Goal: Task Accomplishment & Management: Use online tool/utility

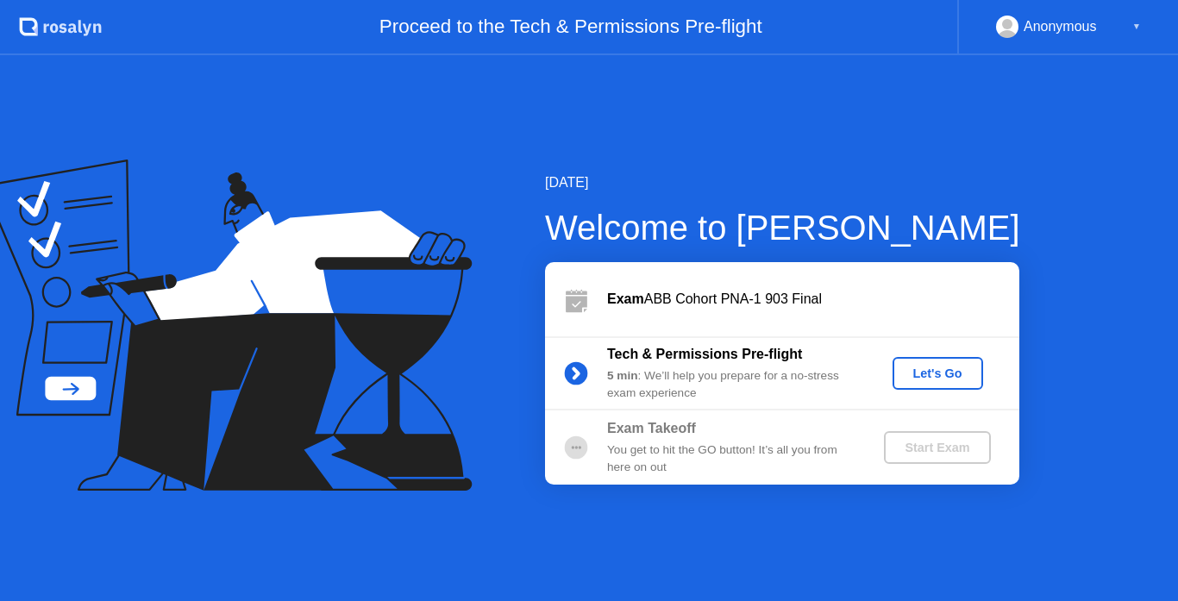
click at [906, 374] on div "Let's Go" at bounding box center [937, 373] width 77 height 14
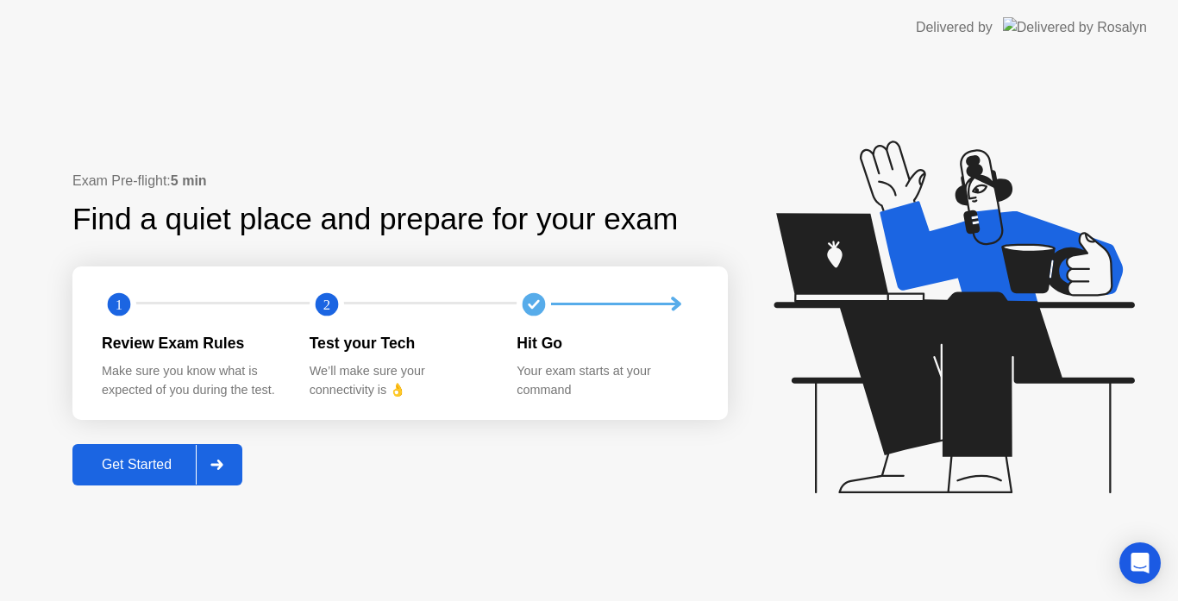
click at [120, 464] on div "Get Started" at bounding box center [137, 465] width 118 height 16
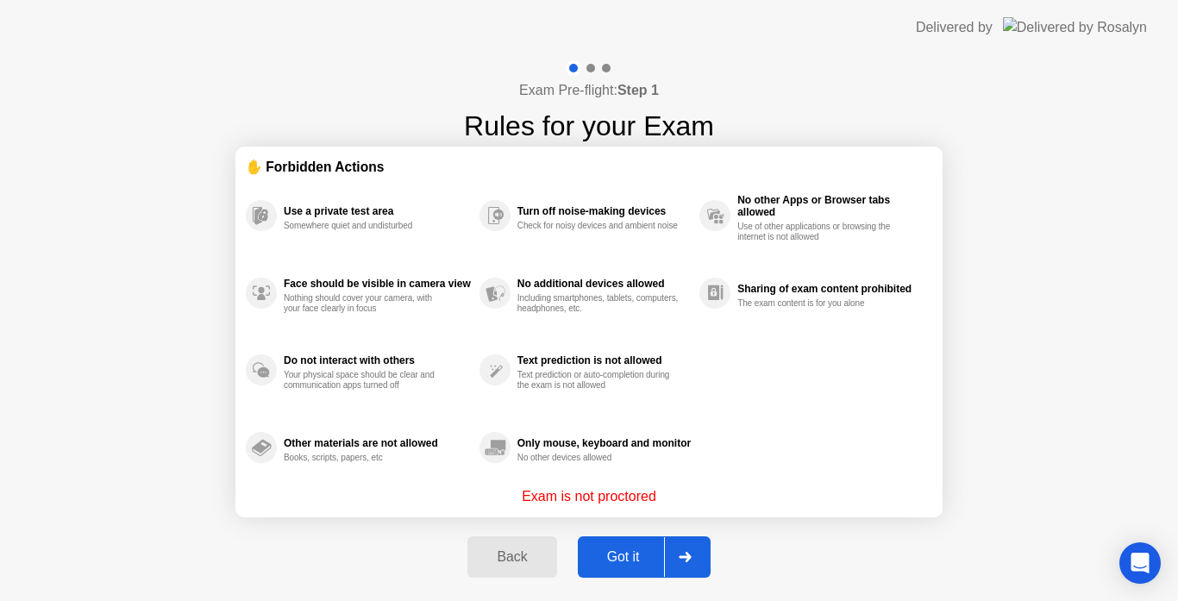
click at [624, 553] on div "Got it" at bounding box center [623, 557] width 81 height 16
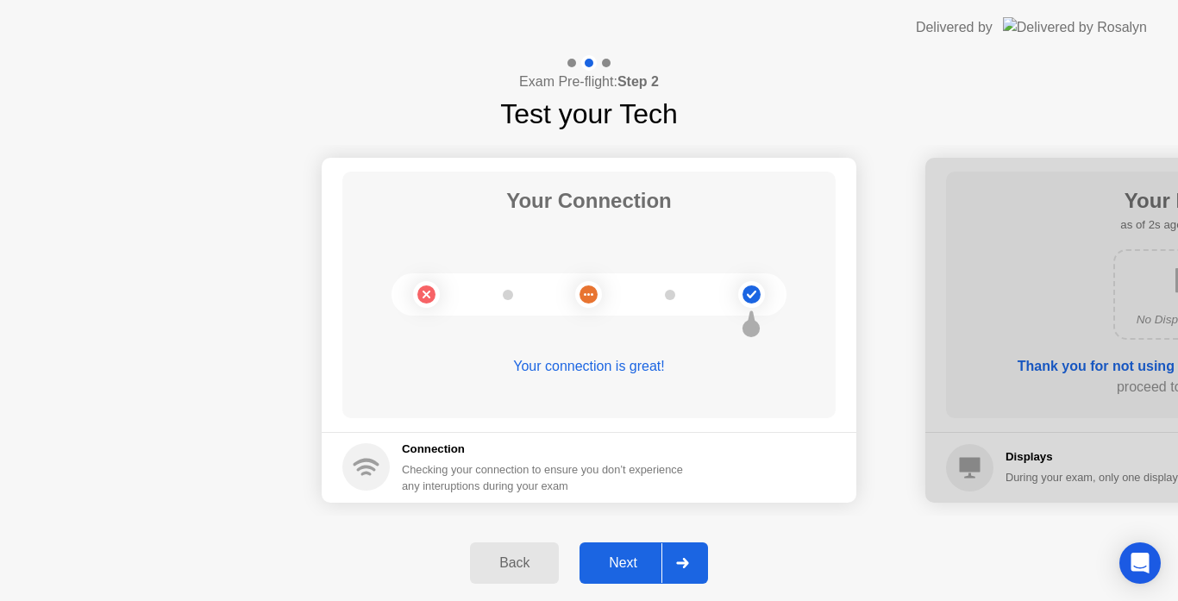
click at [632, 559] on div "Next" at bounding box center [622, 563] width 77 height 16
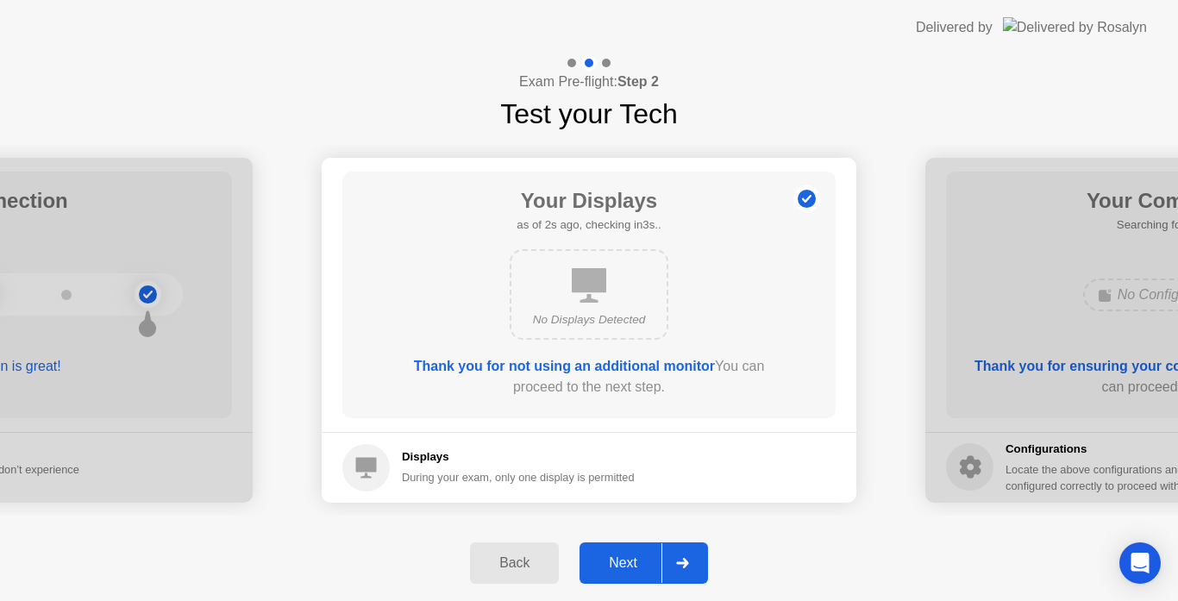
click at [632, 559] on div "Next" at bounding box center [622, 563] width 77 height 16
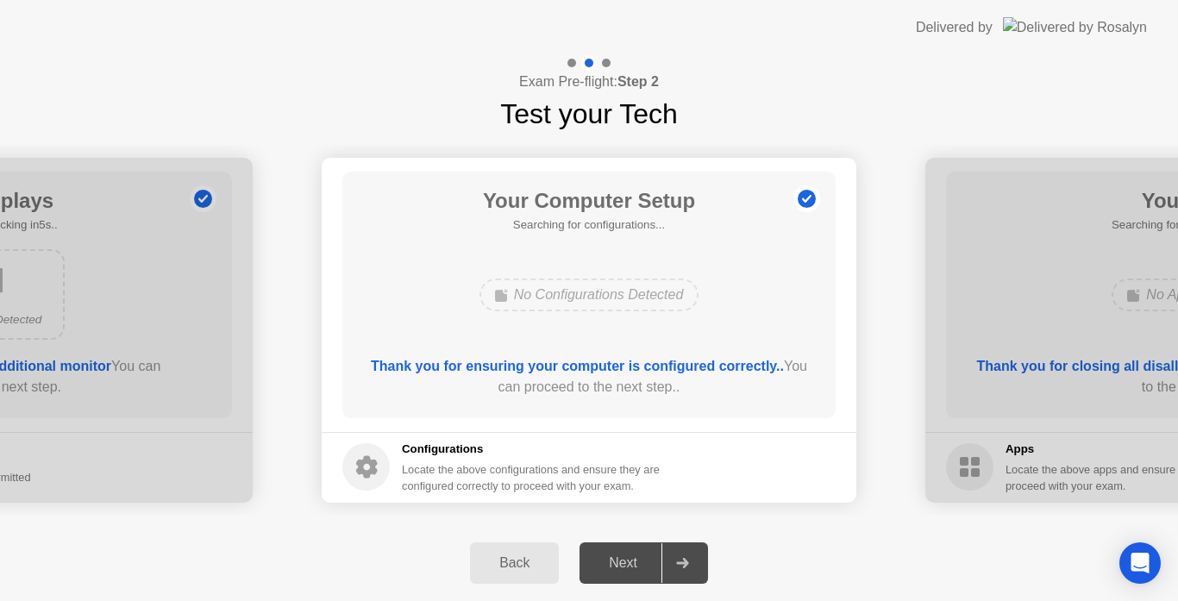
click at [632, 559] on div "Next" at bounding box center [622, 563] width 77 height 16
click at [627, 566] on div "Next" at bounding box center [622, 563] width 77 height 16
click at [626, 548] on button "Next" at bounding box center [643, 562] width 128 height 41
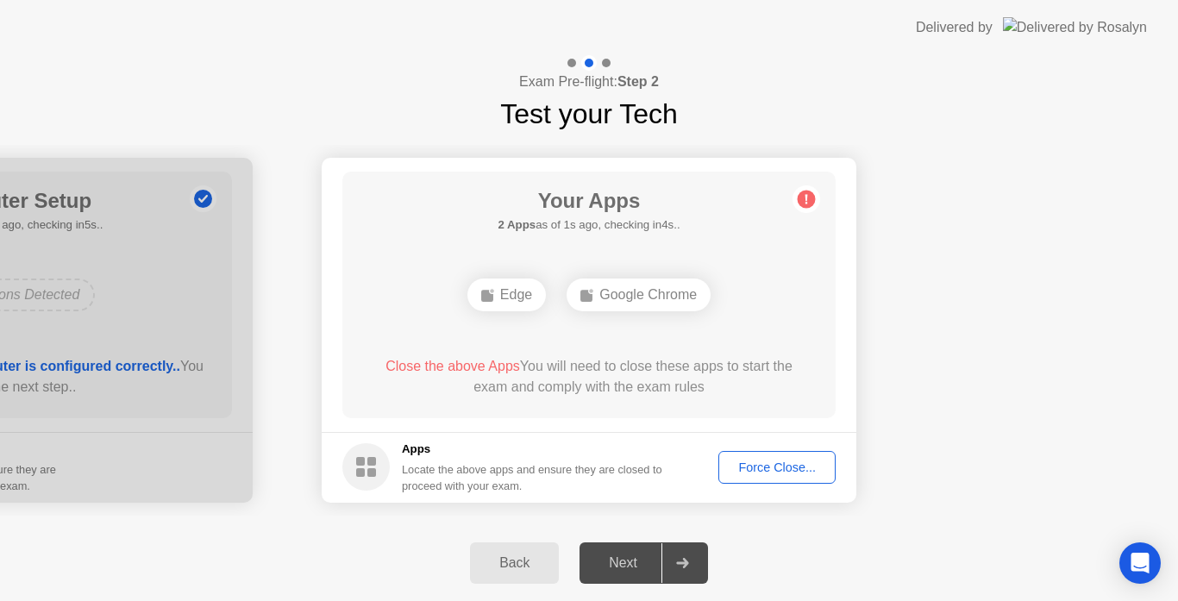
click at [761, 467] on div "Force Close..." at bounding box center [776, 467] width 105 height 14
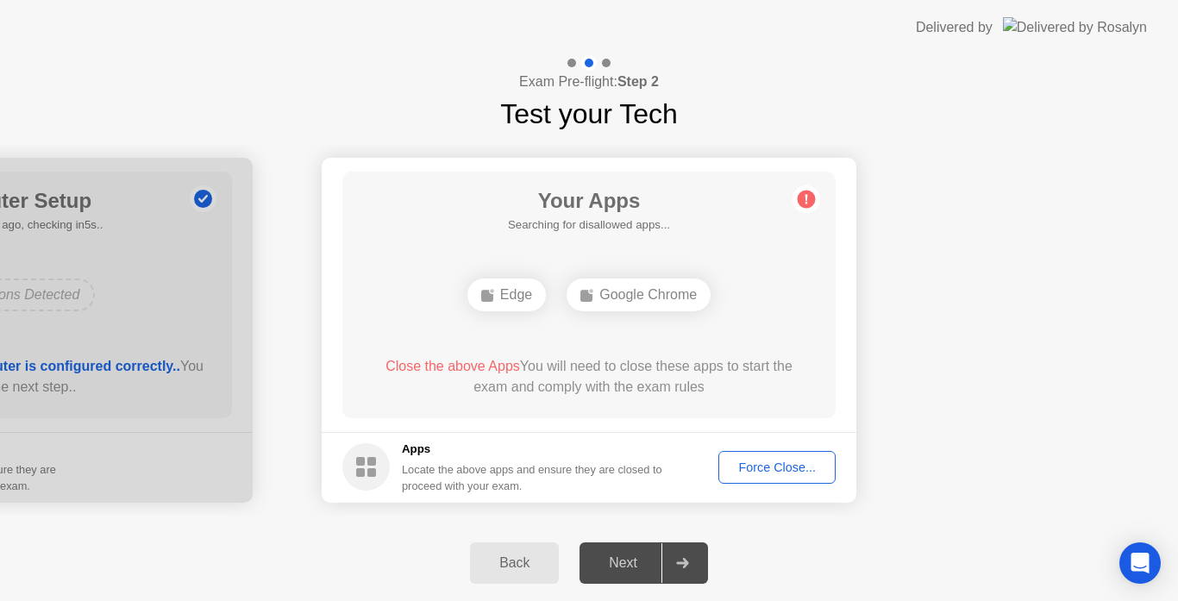
click at [746, 460] on div "Force Close..." at bounding box center [776, 467] width 105 height 14
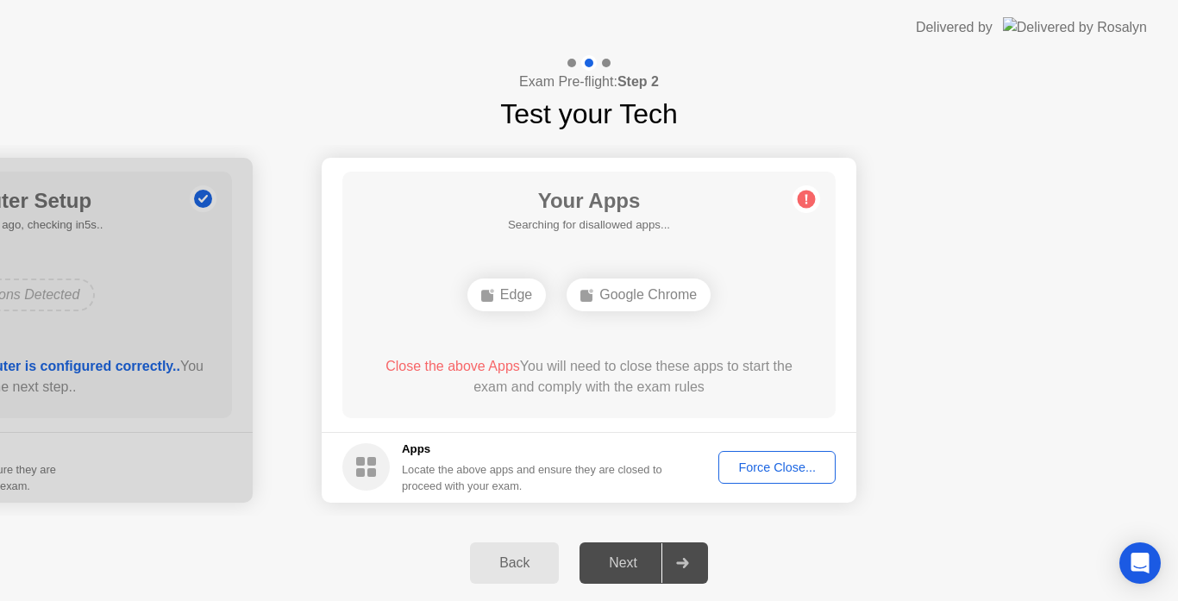
click at [730, 457] on button "Force Close..." at bounding box center [776, 467] width 117 height 33
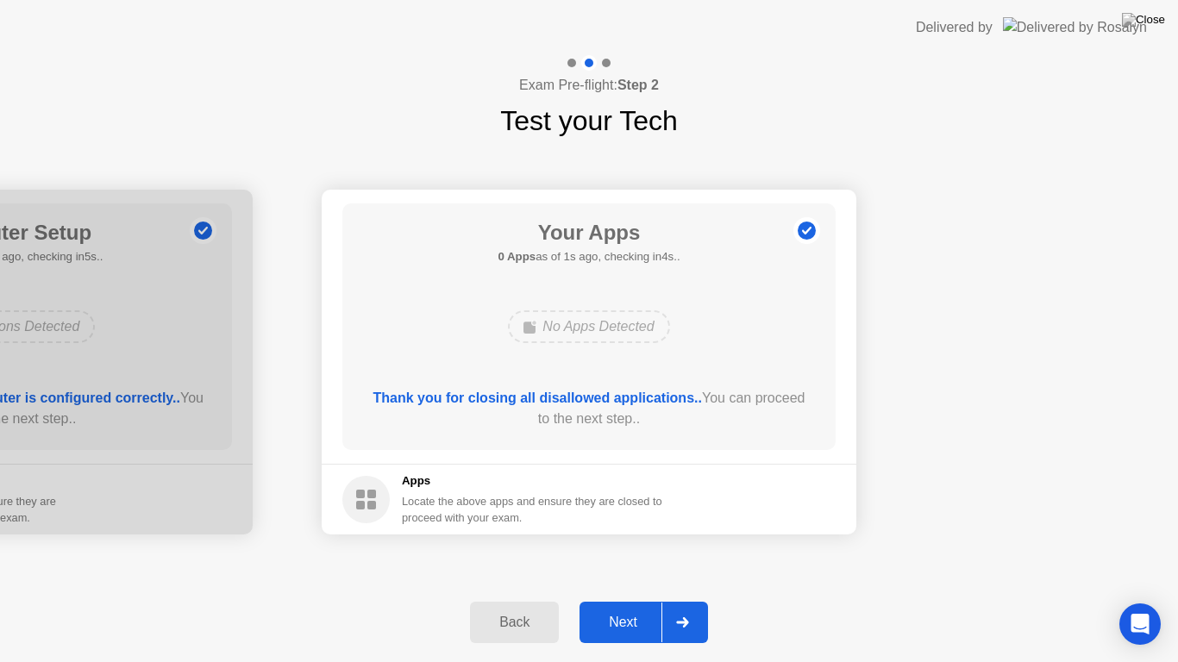
click at [619, 600] on div "Next" at bounding box center [622, 623] width 77 height 16
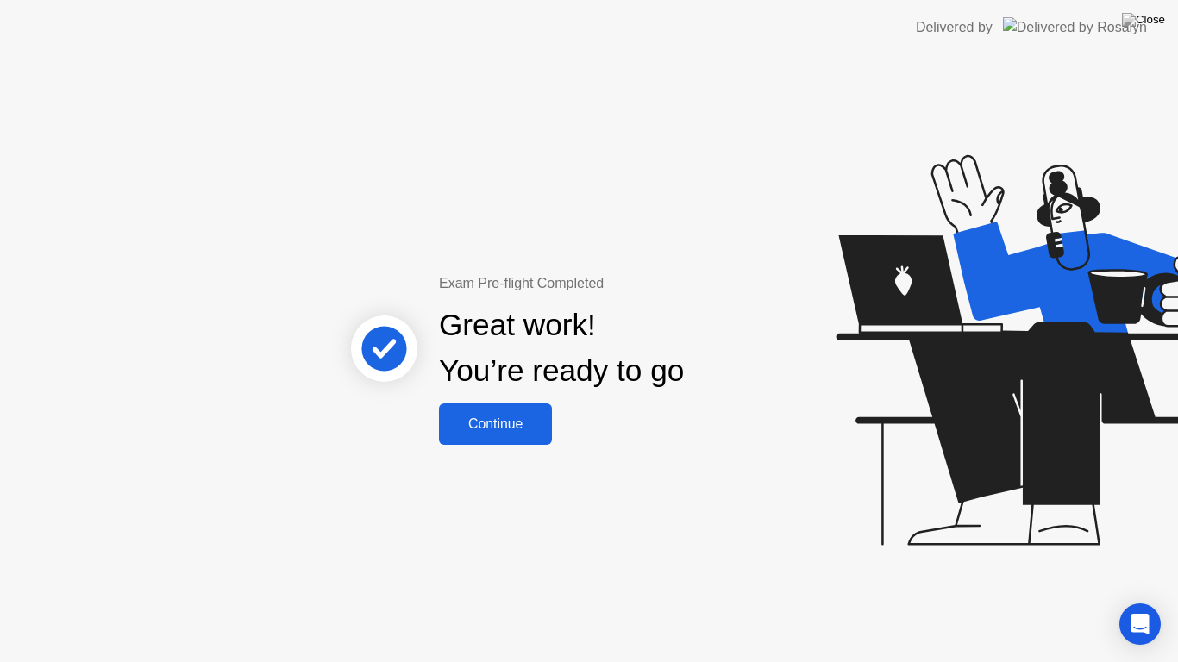
click at [509, 428] on div "Continue" at bounding box center [495, 424] width 103 height 16
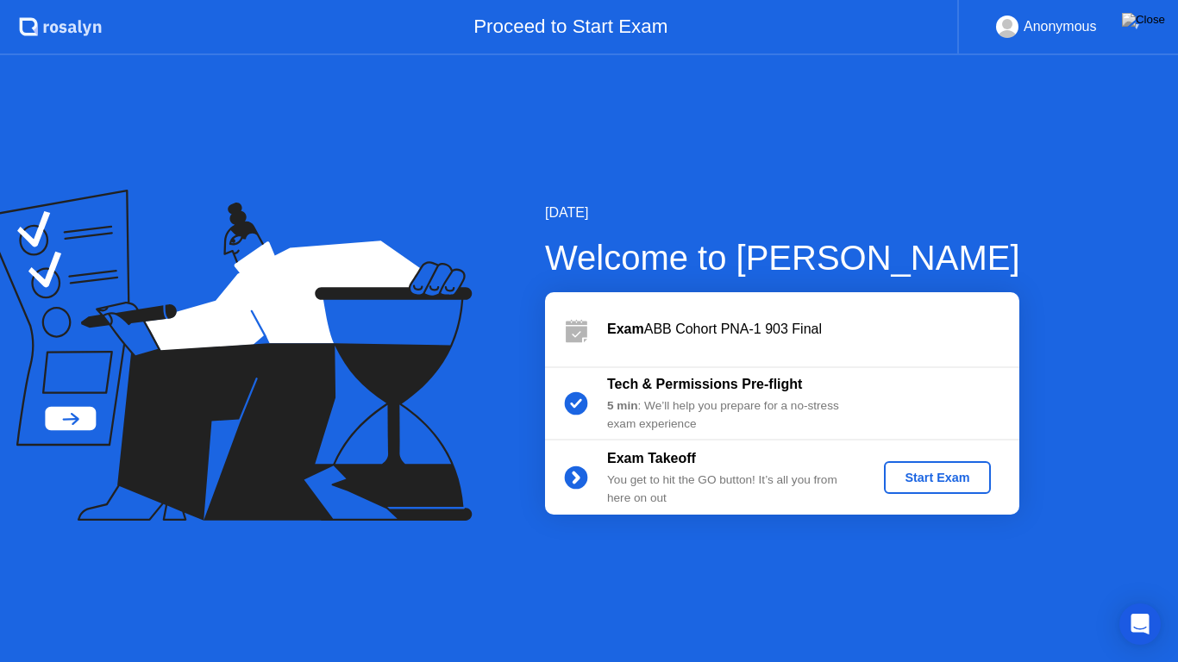
click at [916, 479] on div "Start Exam" at bounding box center [937, 478] width 92 height 14
